Goal: Complete application form

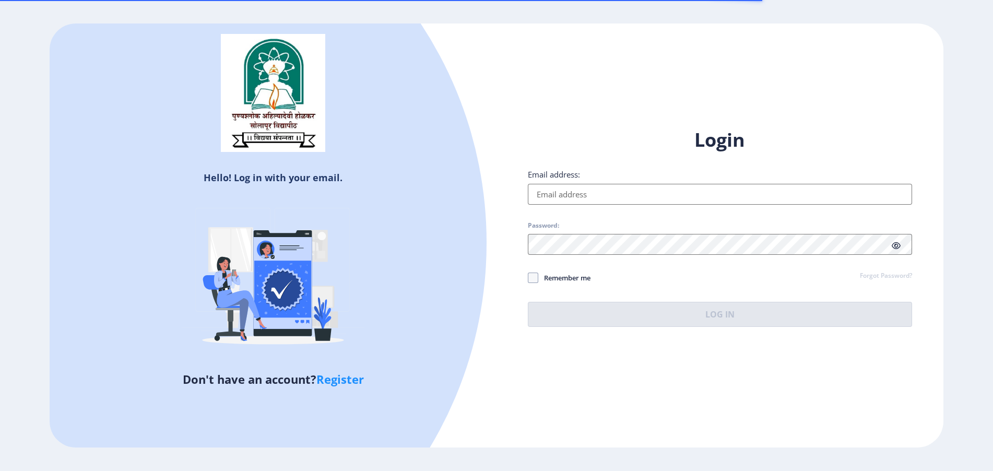
click at [564, 197] on input "Email address:" at bounding box center [720, 194] width 384 height 21
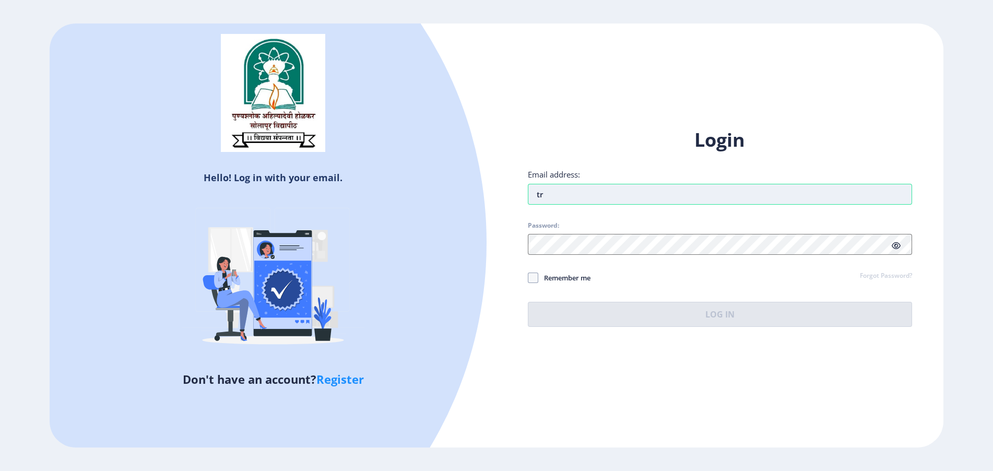
type input "t"
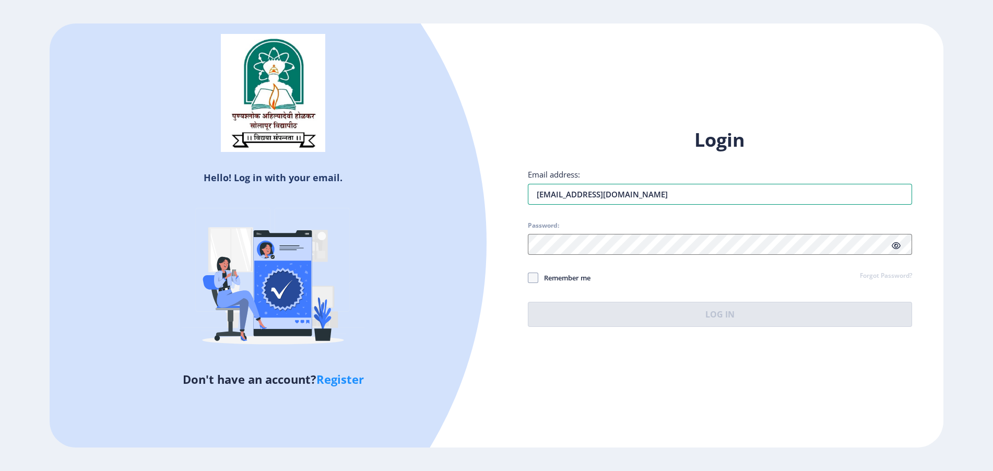
type input "[EMAIL_ADDRESS][DOMAIN_NAME]"
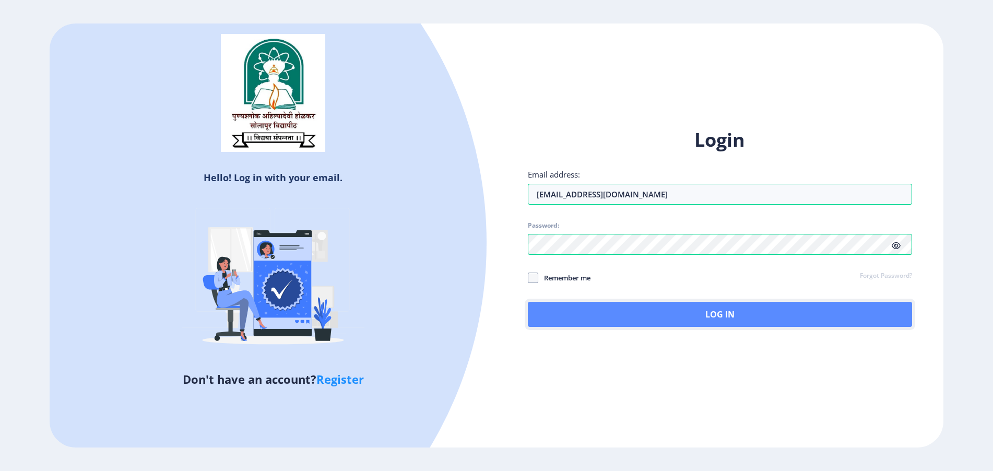
click at [570, 314] on button "Log In" at bounding box center [720, 314] width 384 height 25
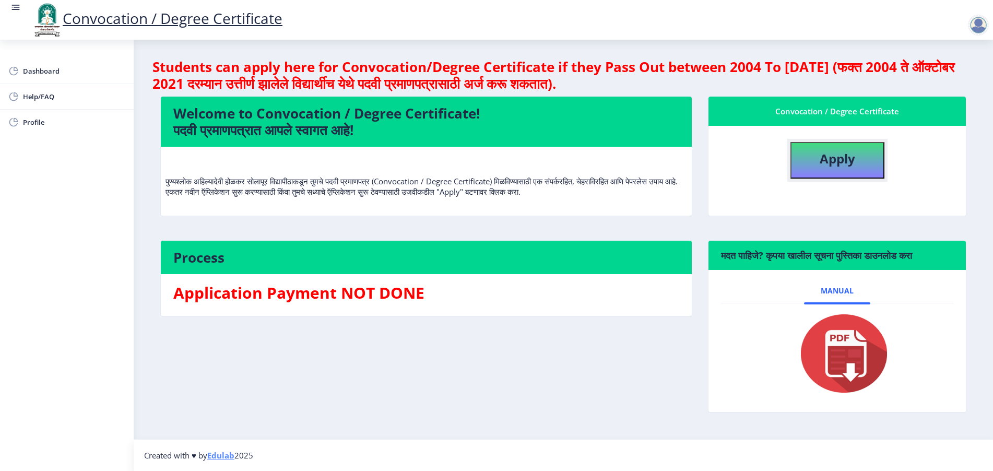
click at [812, 163] on button "Apply" at bounding box center [837, 160] width 94 height 37
select select
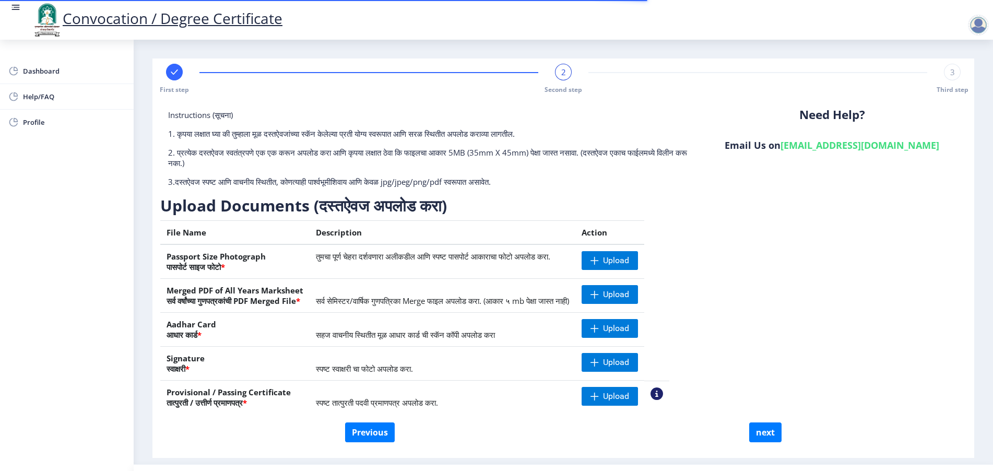
click at [172, 88] on span "First step" at bounding box center [174, 89] width 29 height 9
select select "Regular"
select select "English"
select select "April"
select select "PASS CLASS"
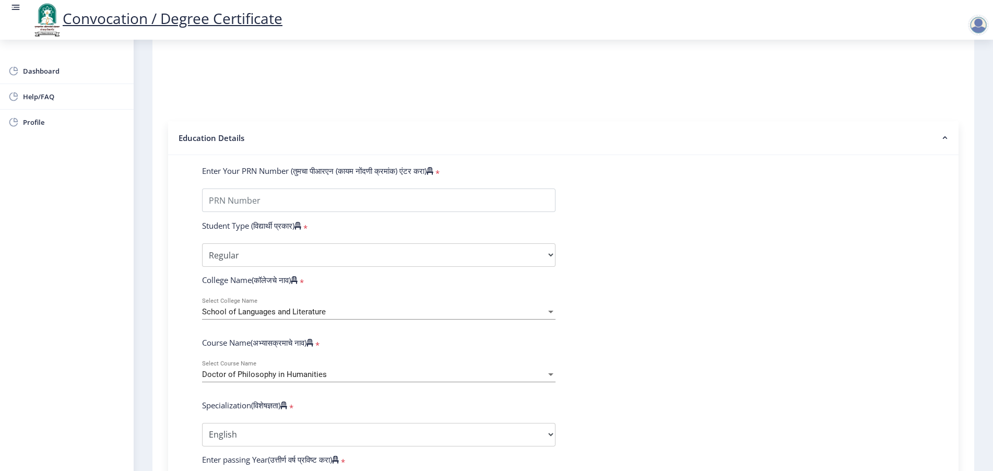
scroll to position [159, 0]
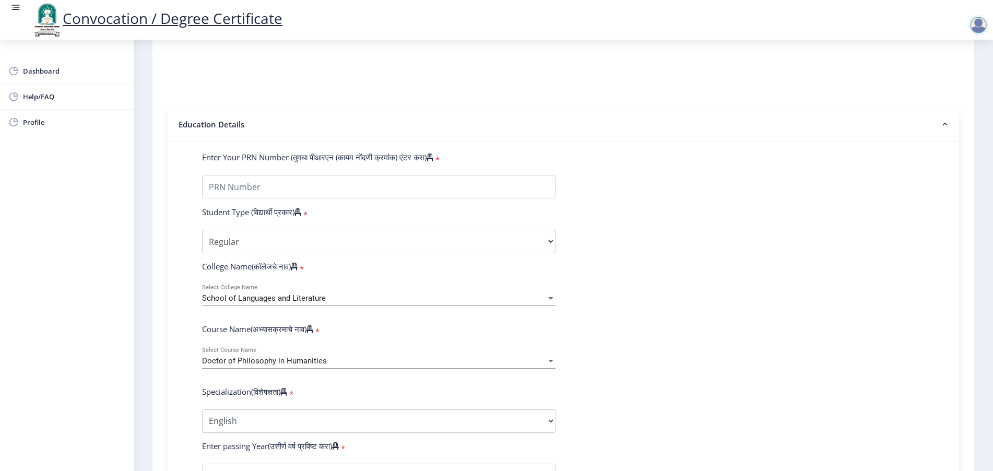
click at [273, 306] on div "School of Languages and Literature Select College Name" at bounding box center [378, 295] width 353 height 22
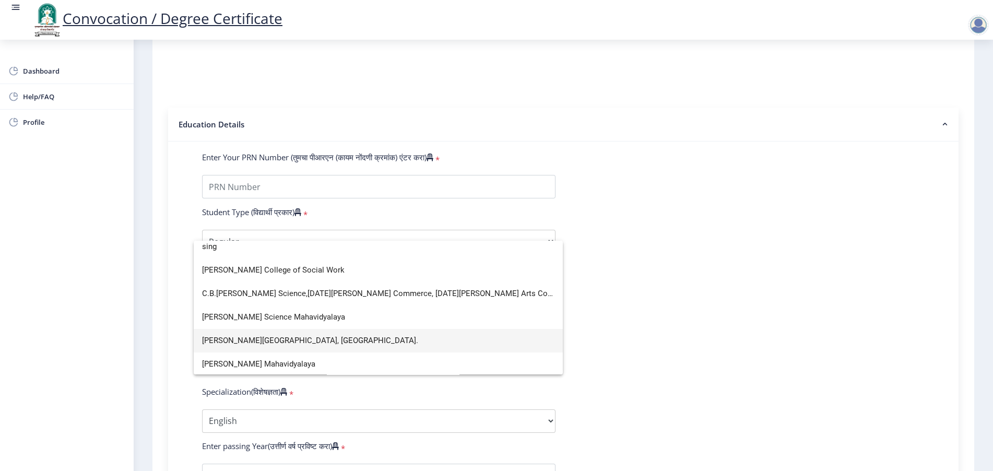
scroll to position [0, 0]
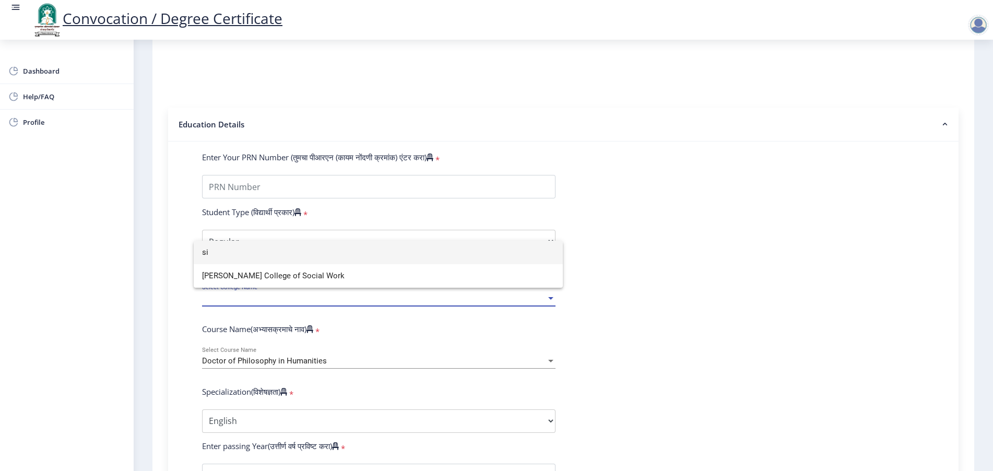
type input "s"
type input "n.b"
